Goal: Task Accomplishment & Management: Manage account settings

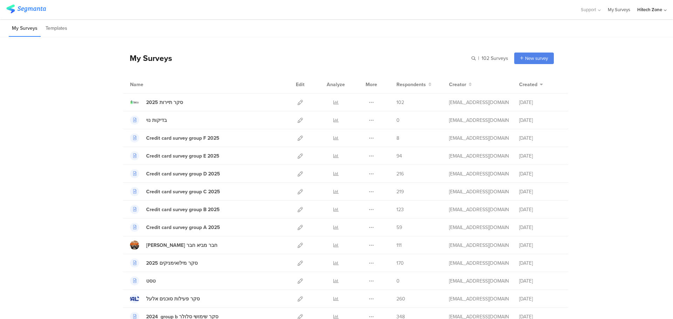
click at [615, 12] on link "My Surveys" at bounding box center [619, 9] width 22 height 19
click at [617, 8] on link "My Surveys" at bounding box center [619, 9] width 22 height 19
click at [650, 8] on div "Hitech Zone" at bounding box center [649, 9] width 25 height 7
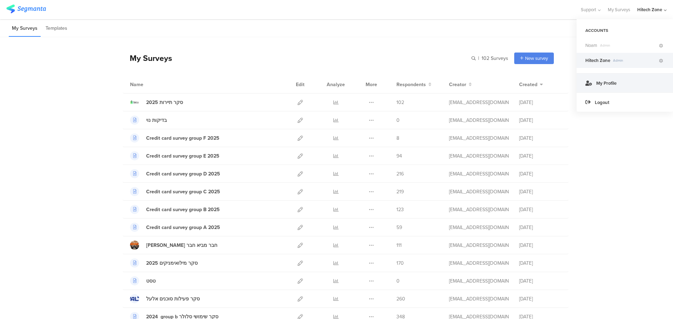
click at [628, 83] on link "My Profile" at bounding box center [625, 82] width 96 height 19
